Goal: Navigation & Orientation: Find specific page/section

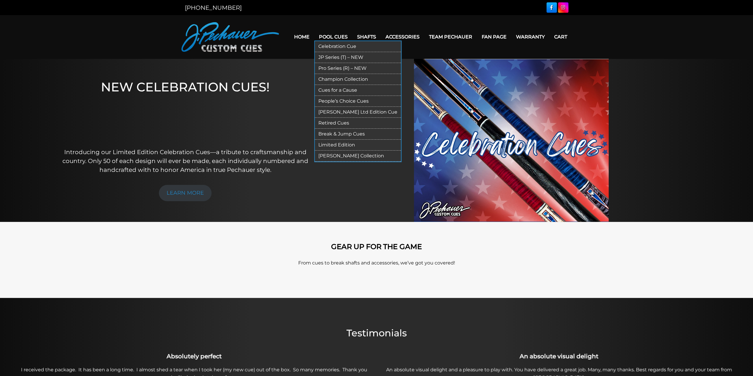
click at [328, 56] on link "JP Series (T) – NEW" at bounding box center [358, 57] width 86 height 11
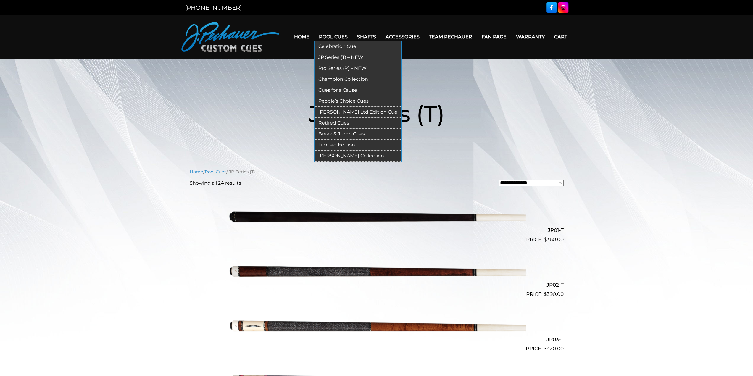
click at [340, 67] on link "Pro Series (R) – NEW" at bounding box center [358, 68] width 86 height 11
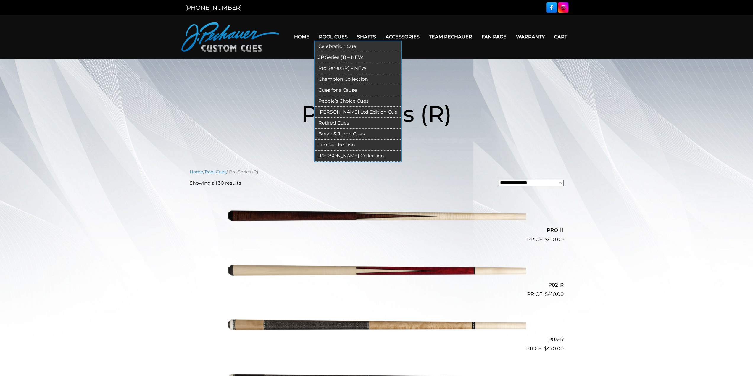
click at [333, 68] on link "Pro Series (R) – NEW" at bounding box center [358, 68] width 86 height 11
click at [345, 90] on link "Cues for a Cause" at bounding box center [358, 90] width 86 height 11
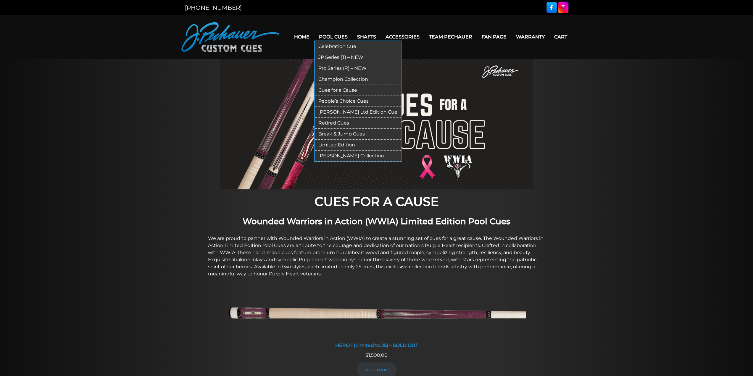
click at [332, 78] on link "Champion Collection" at bounding box center [358, 79] width 86 height 11
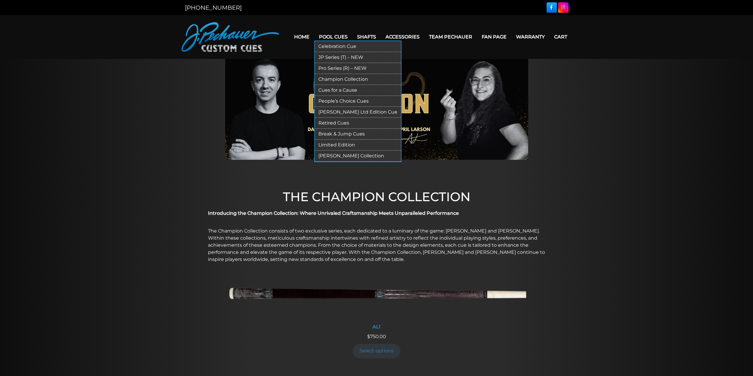
click at [343, 122] on link "Retired Cues" at bounding box center [358, 123] width 86 height 11
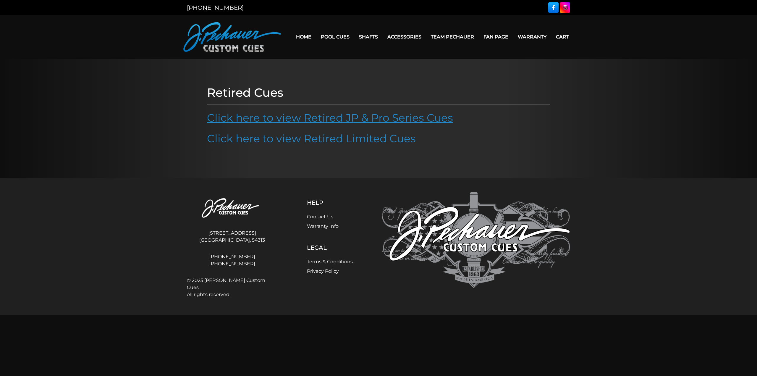
click at [329, 120] on link "Click here to view Retired JP & Pro Series Cues" at bounding box center [330, 117] width 246 height 13
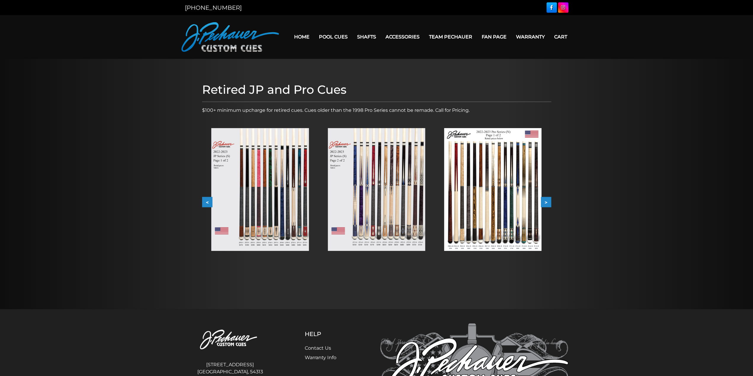
click at [550, 202] on button ">" at bounding box center [546, 202] width 10 height 10
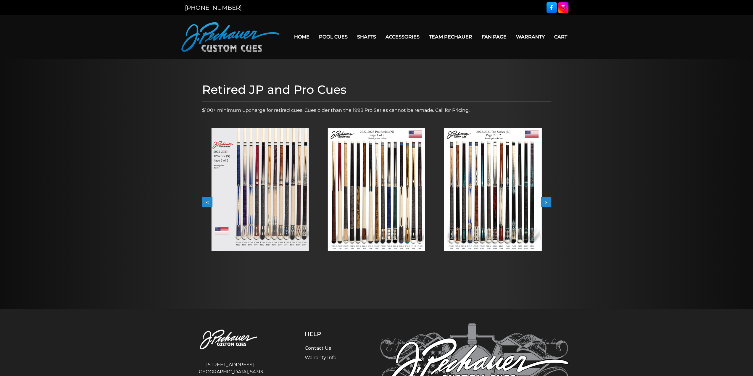
click at [205, 201] on button "<" at bounding box center [207, 202] width 10 height 10
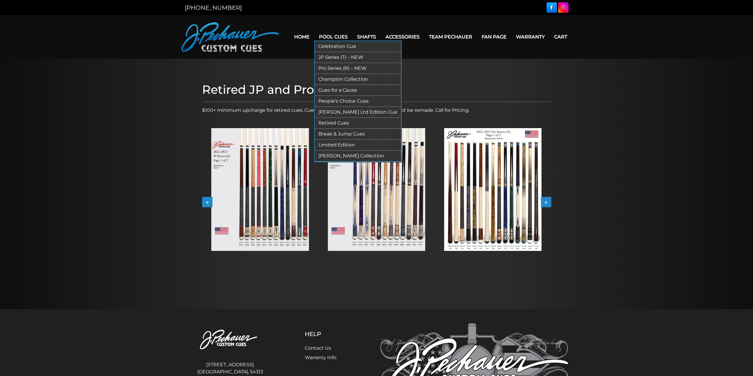
click at [342, 155] on link "[PERSON_NAME] Collection" at bounding box center [358, 156] width 86 height 11
click at [345, 132] on link "Break & Jump Cues" at bounding box center [358, 134] width 86 height 11
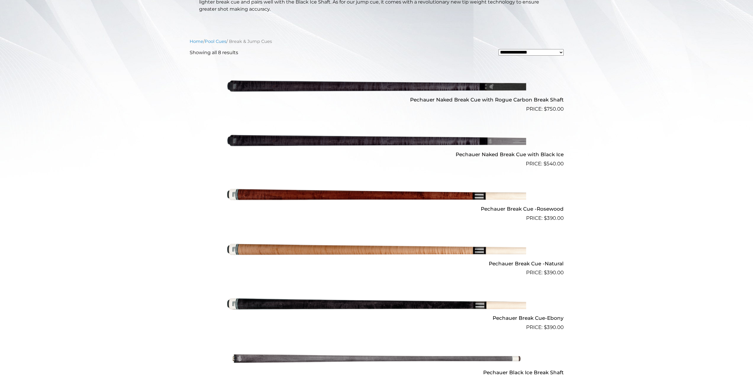
scroll to position [160, 0]
